Goal: Find specific page/section: Find specific page/section

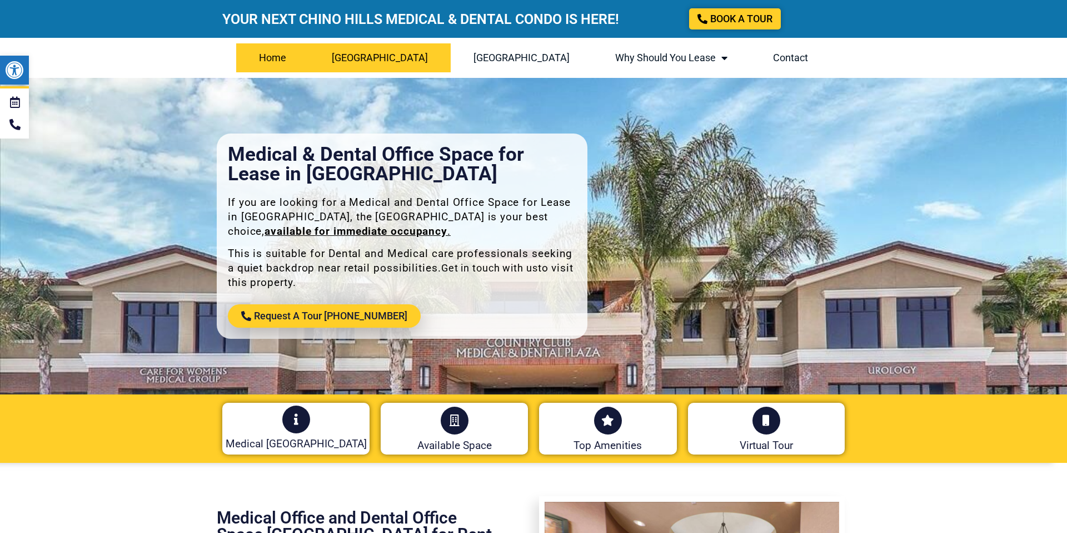
click at [362, 59] on link "[GEOGRAPHIC_DATA]" at bounding box center [380, 57] width 142 height 29
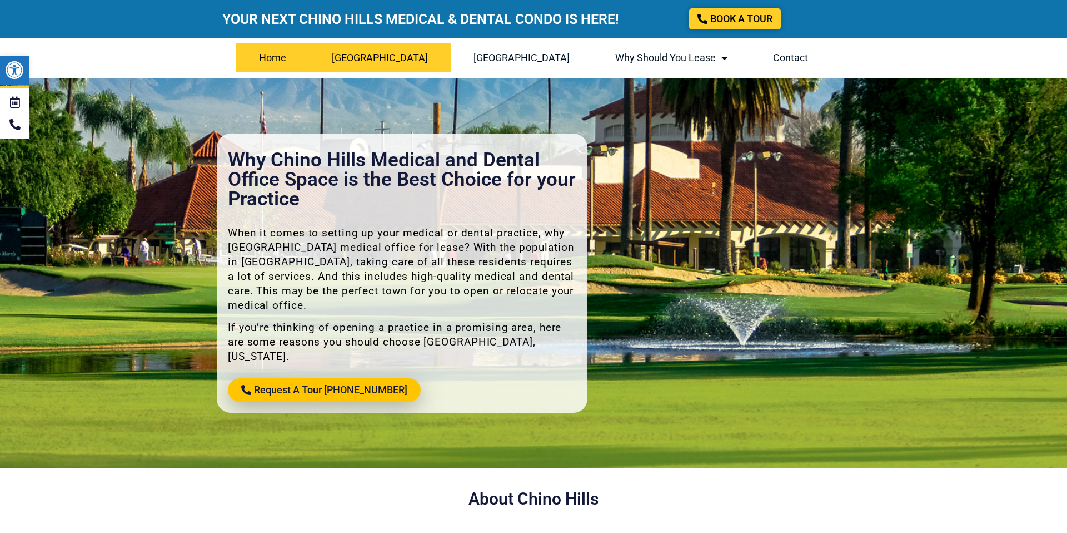
click at [291, 61] on link "Home" at bounding box center [272, 57] width 73 height 29
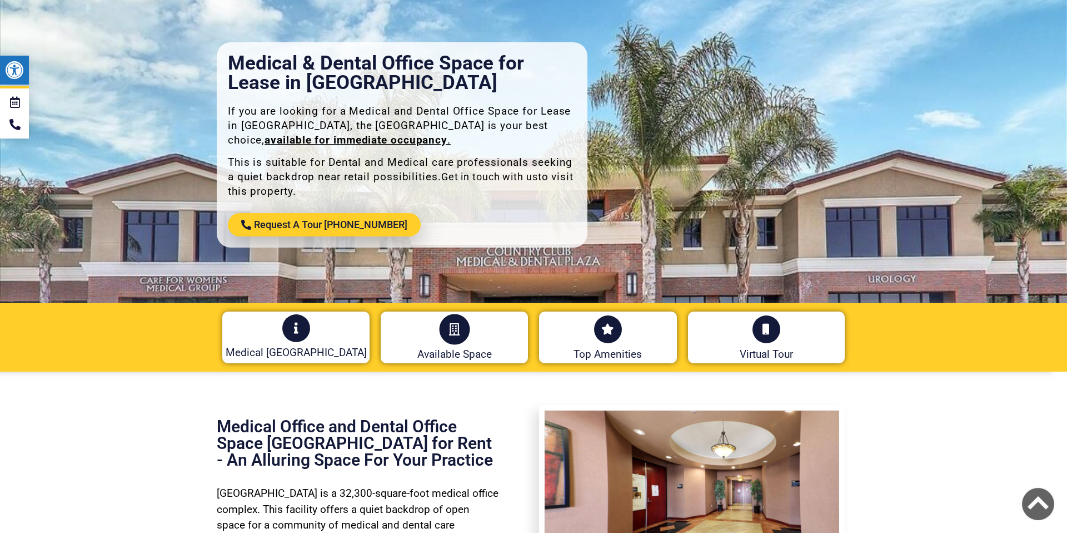
click at [461, 335] on link at bounding box center [454, 329] width 31 height 31
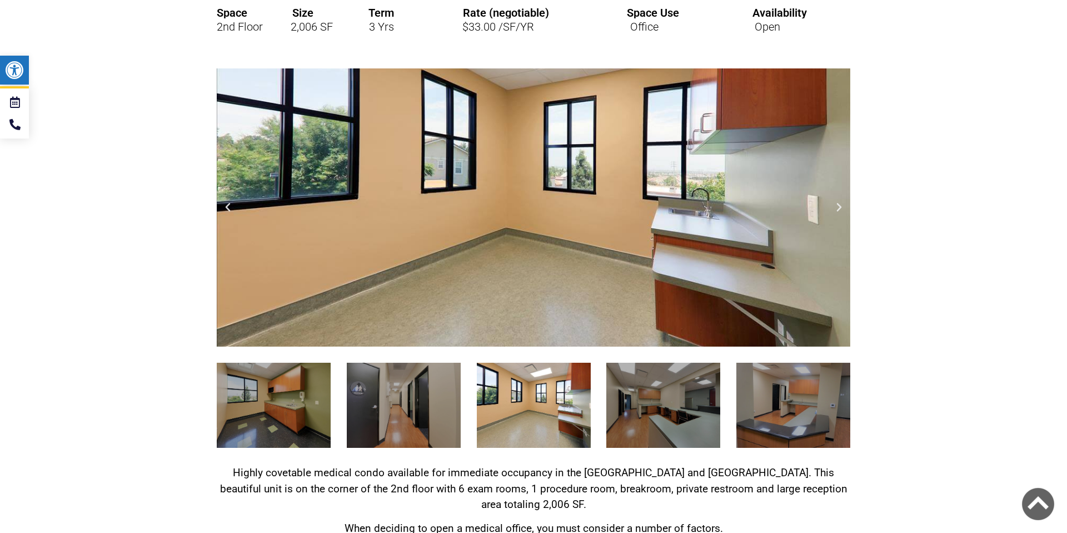
scroll to position [1395, 0]
click at [841, 211] on icon "Next slide" at bounding box center [839, 206] width 11 height 11
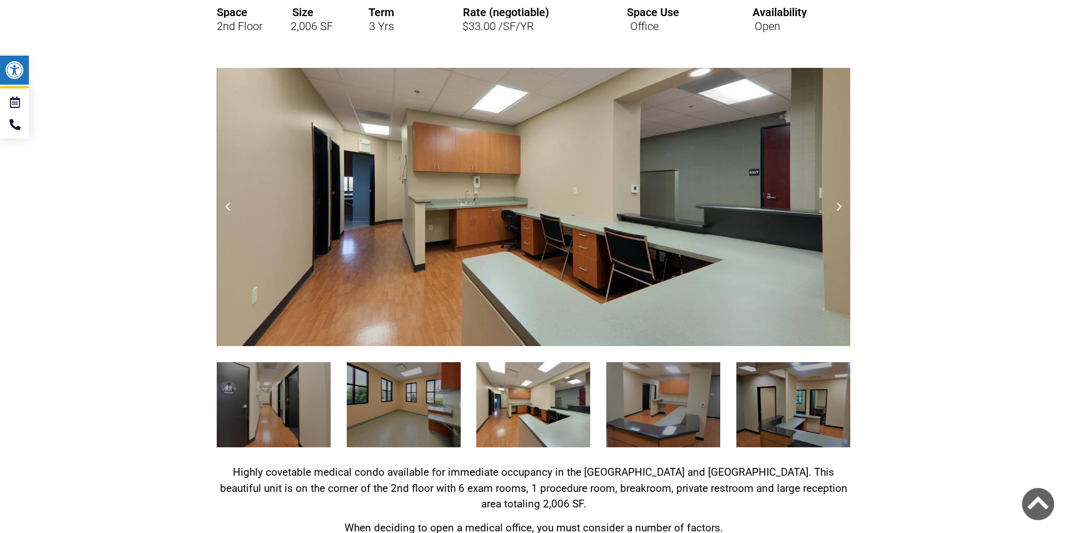
click at [835, 211] on icon "Next slide" at bounding box center [839, 206] width 11 height 11
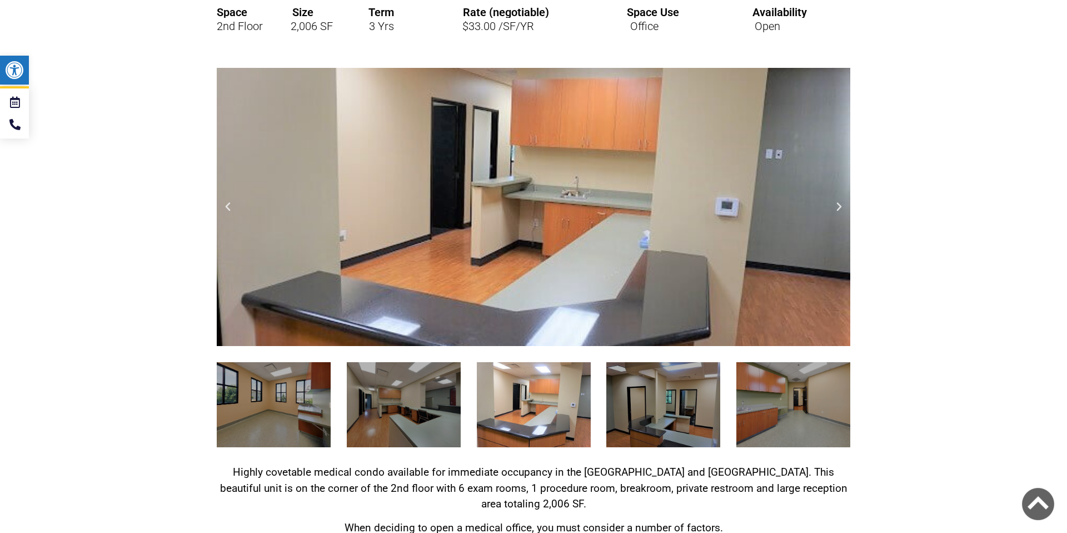
click at [834, 211] on icon "Next slide" at bounding box center [839, 206] width 11 height 11
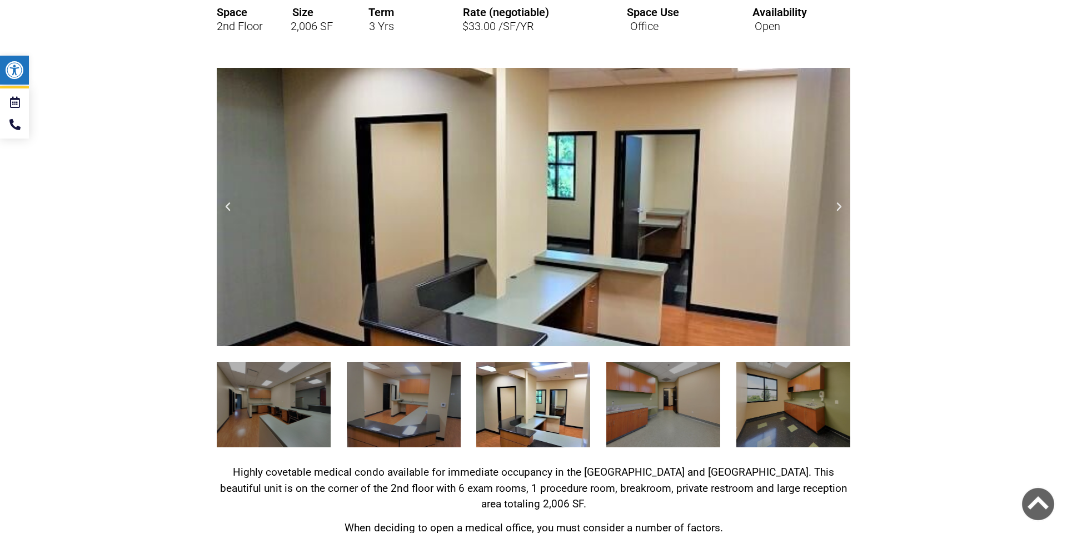
click at [834, 211] on icon "Next slide" at bounding box center [839, 206] width 11 height 11
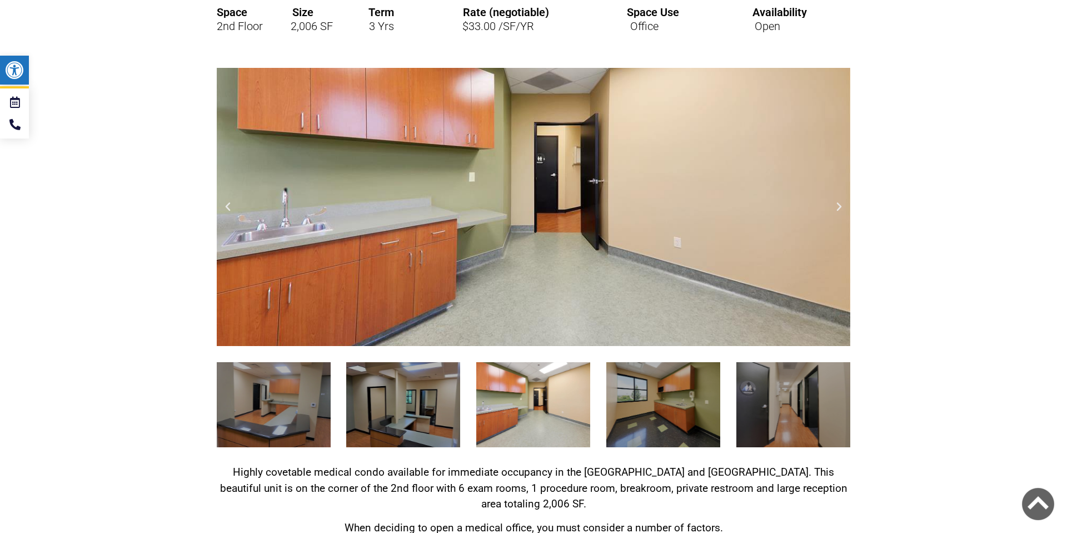
click at [834, 211] on icon "Next slide" at bounding box center [839, 206] width 11 height 11
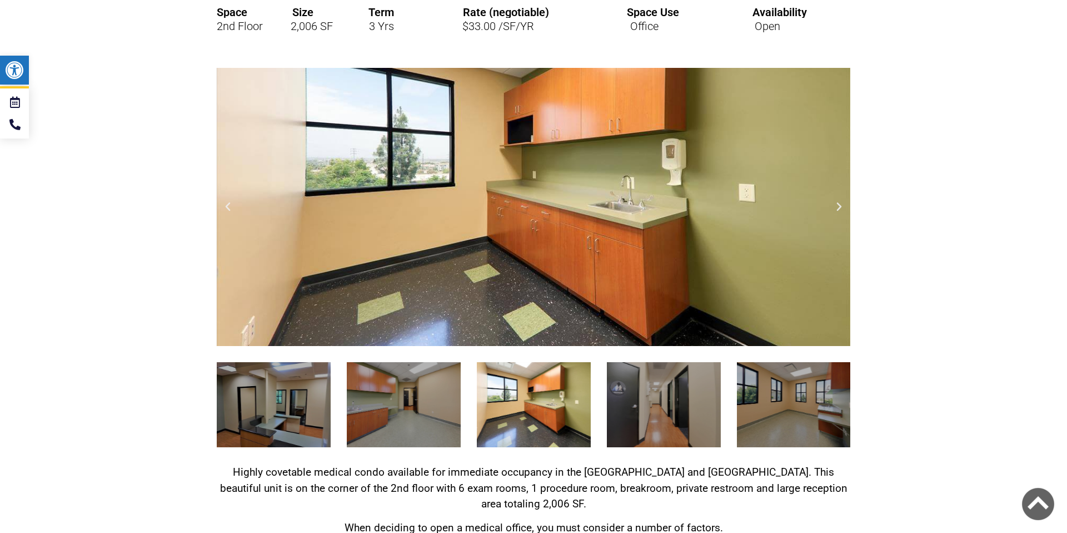
click at [834, 211] on icon "Next slide" at bounding box center [839, 206] width 11 height 11
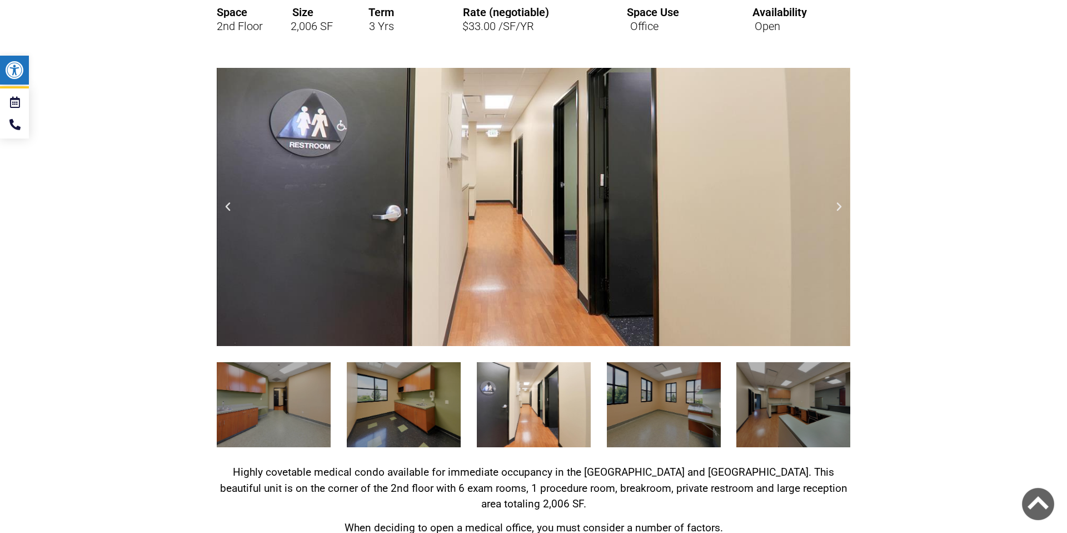
click at [834, 211] on icon "Next slide" at bounding box center [839, 206] width 11 height 11
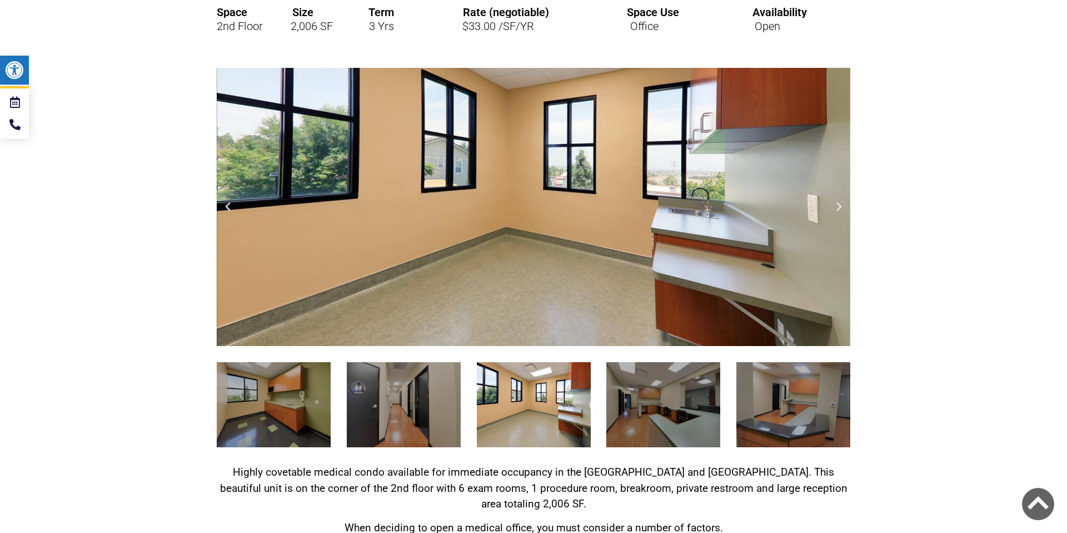
click at [834, 211] on icon "Next slide" at bounding box center [839, 206] width 11 height 11
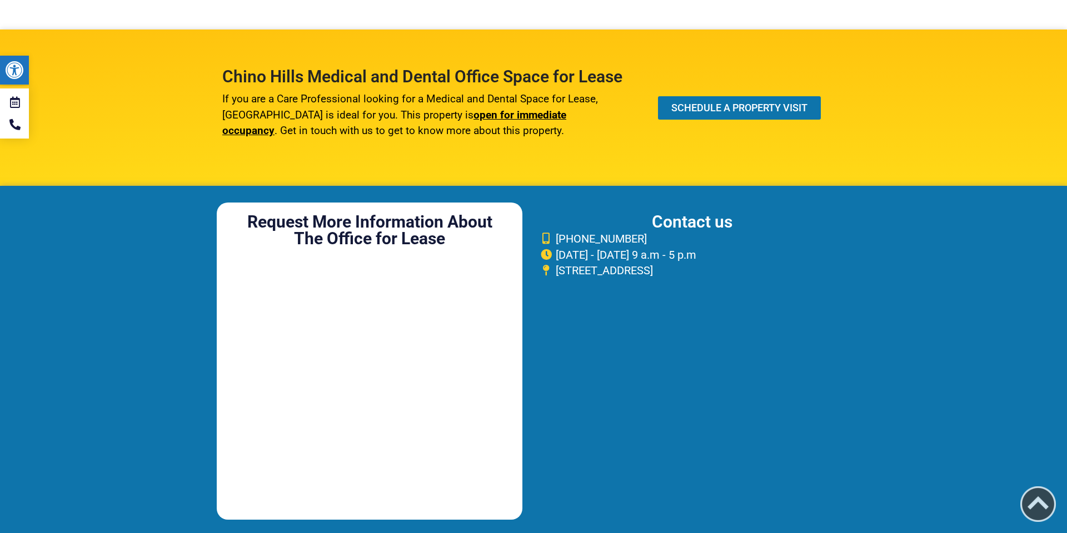
scroll to position [4789, 0]
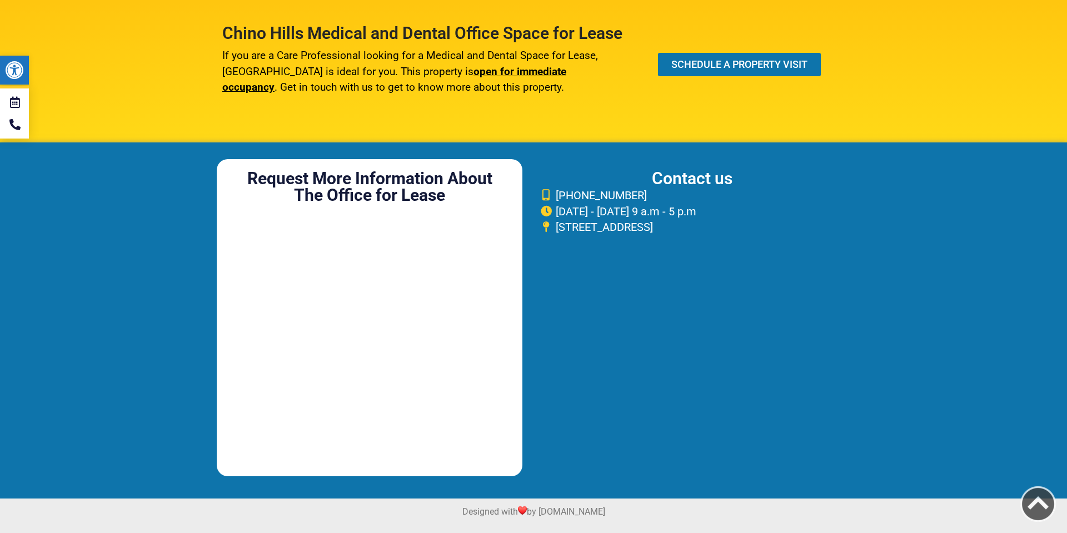
drag, startPoint x: 558, startPoint y: 228, endPoint x: 794, endPoint y: 228, distance: 236.3
click at [653, 226] on span "[STREET_ADDRESS]" at bounding box center [603, 227] width 100 height 16
copy span "15944 Los Serranos Country Club Dr. #270, Chino Hills, CA"
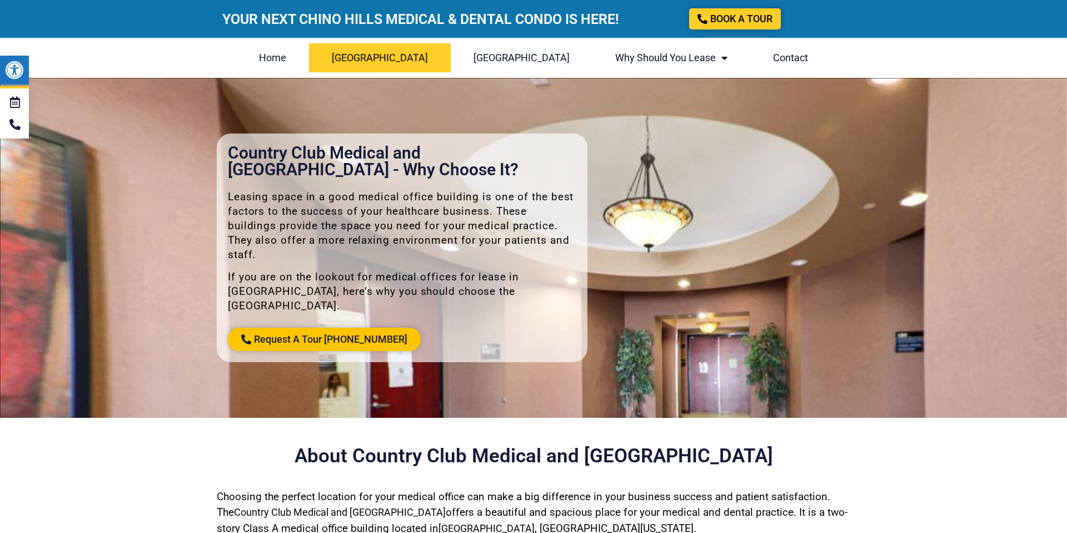
click at [380, 63] on link "[GEOGRAPHIC_DATA]" at bounding box center [380, 57] width 142 height 29
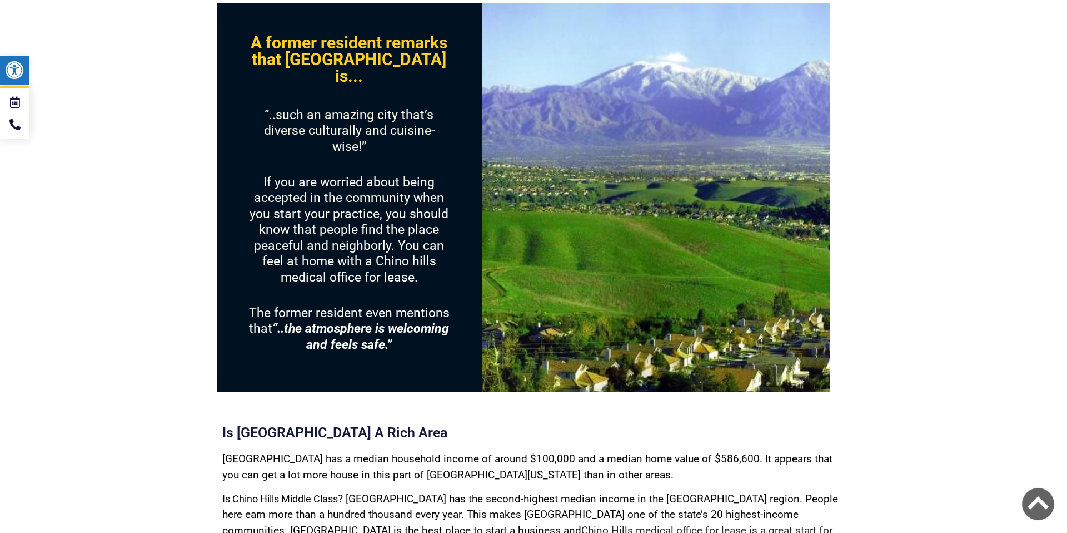
scroll to position [818, 0]
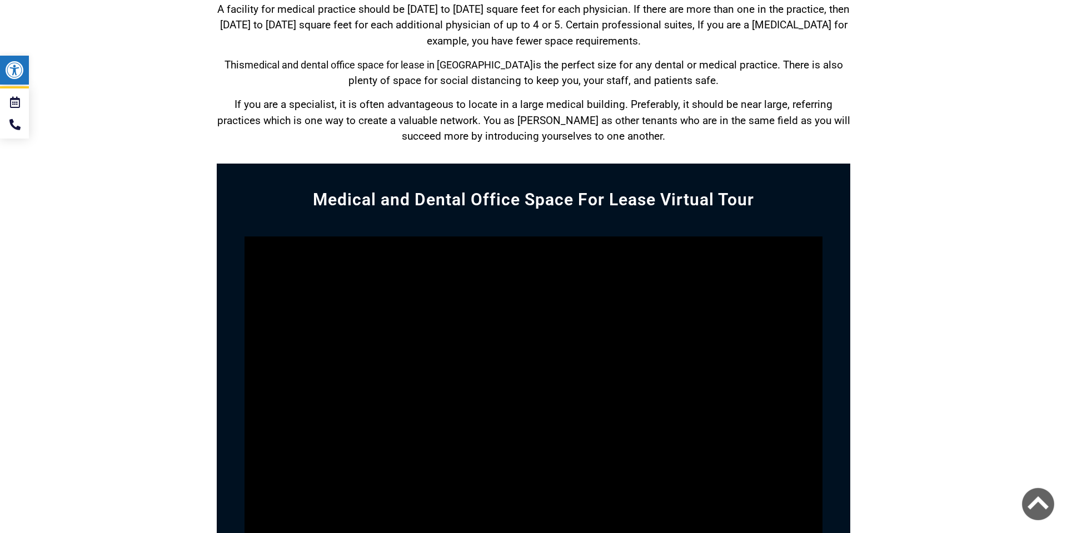
scroll to position [1966, 0]
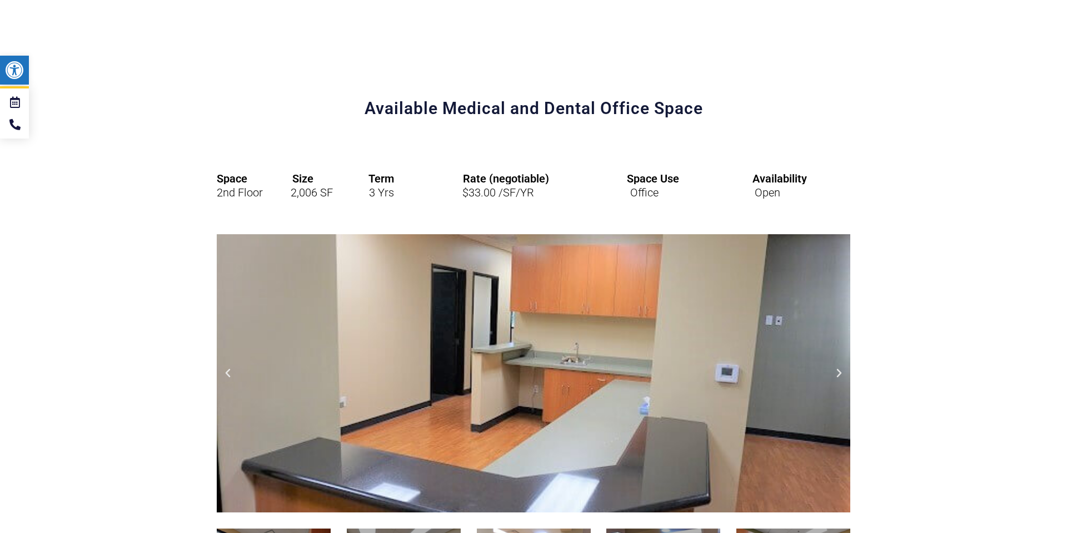
scroll to position [1329, 0]
